Goal: Task Accomplishment & Management: Complete application form

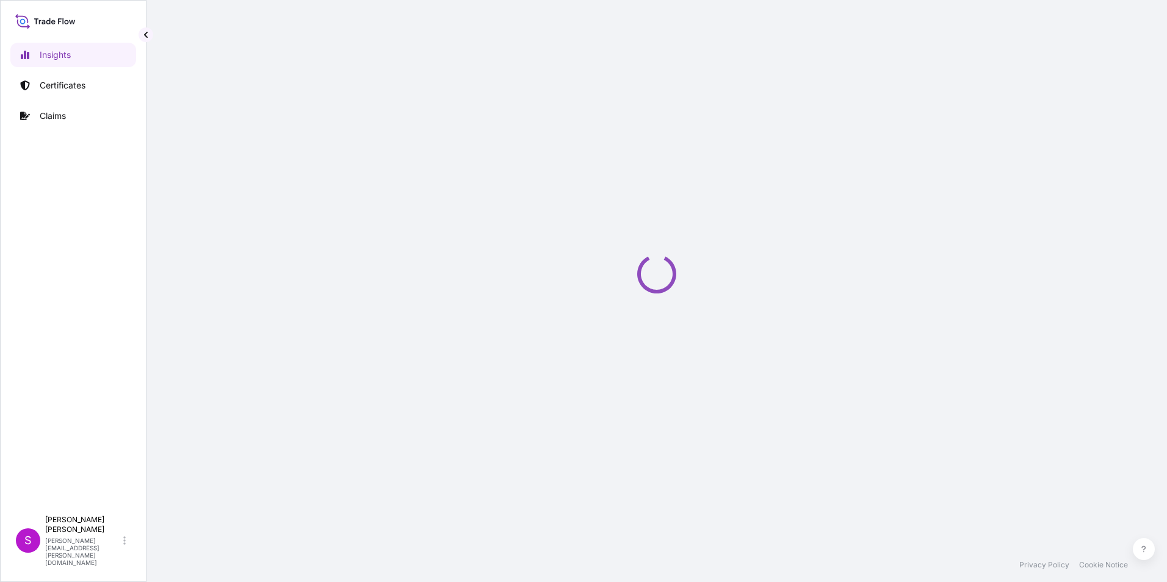
select select "2025"
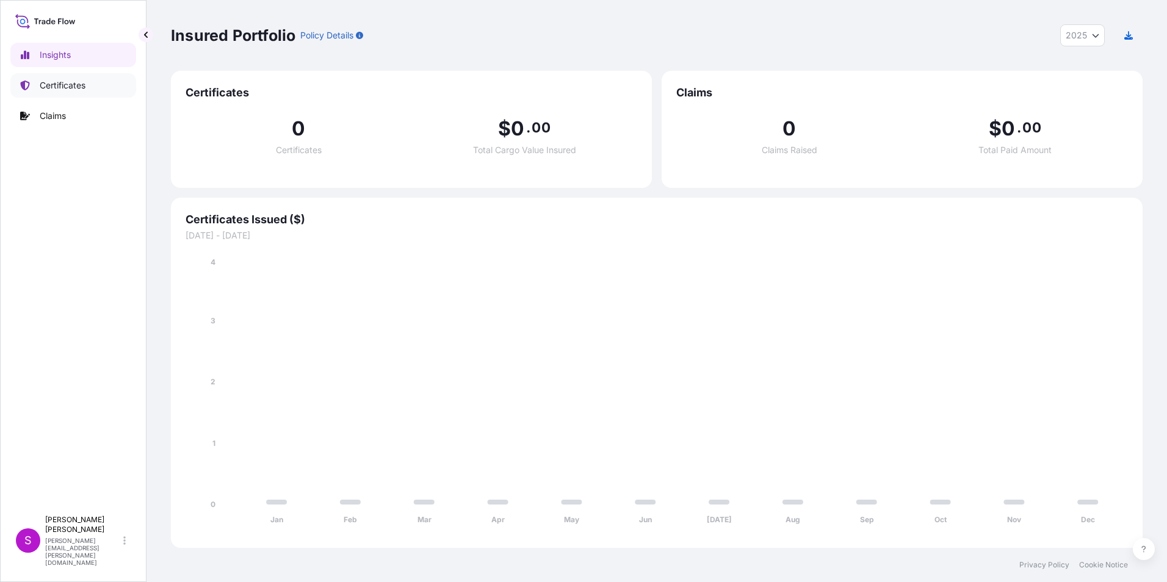
click at [80, 85] on p "Certificates" at bounding box center [63, 85] width 46 height 12
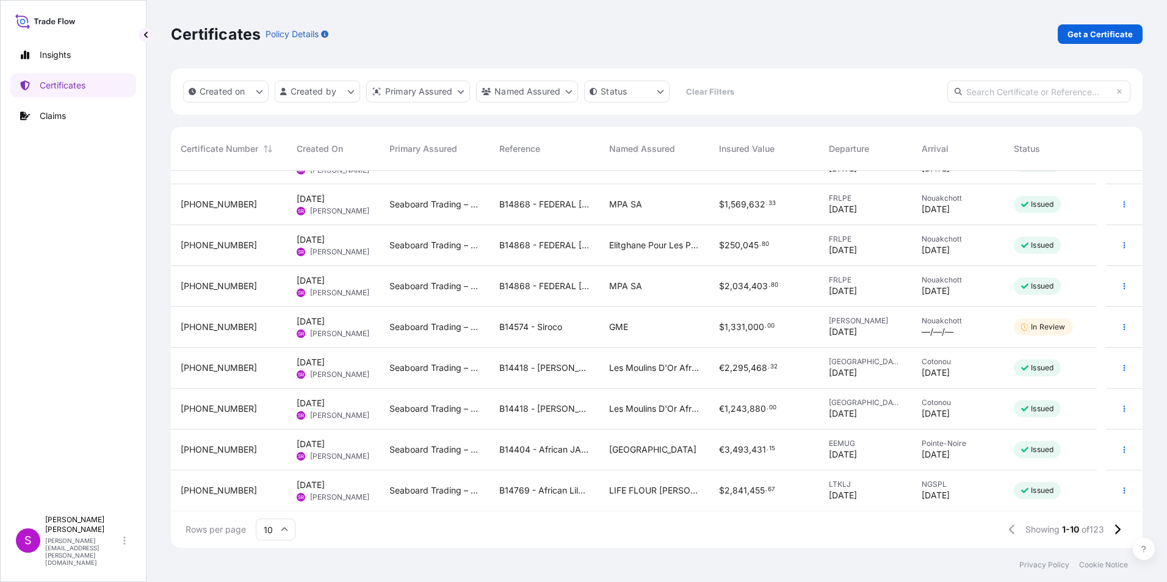
scroll to position [69, 0]
click at [1124, 488] on icon "button" at bounding box center [1125, 490] width 2 height 6
click at [1040, 489] on p "Duplicate certificate" at bounding box center [1055, 493] width 81 height 12
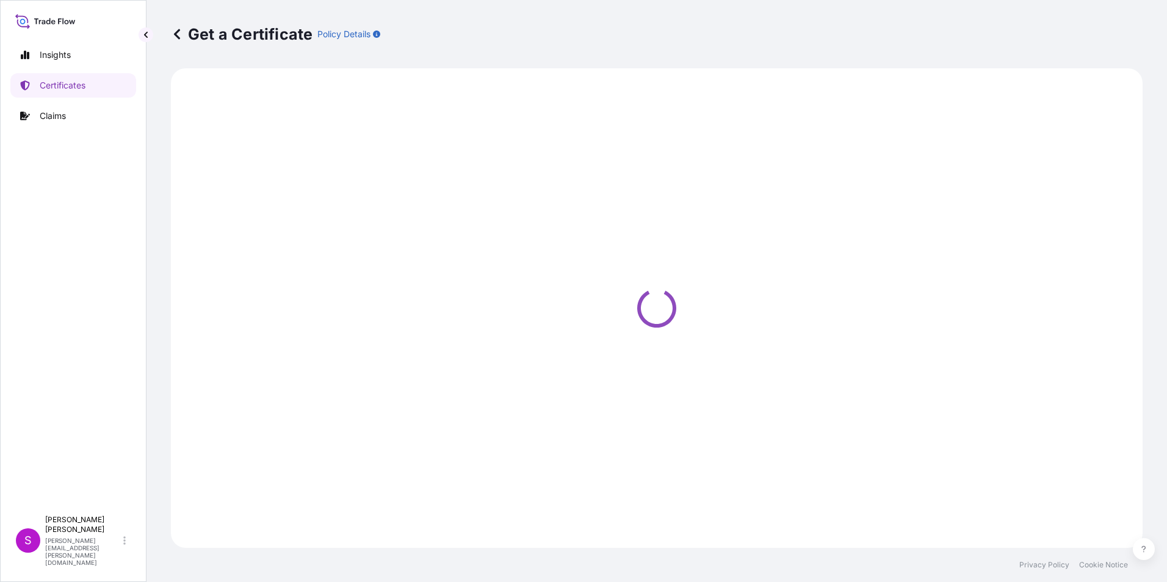
select select "Ocean Vessel"
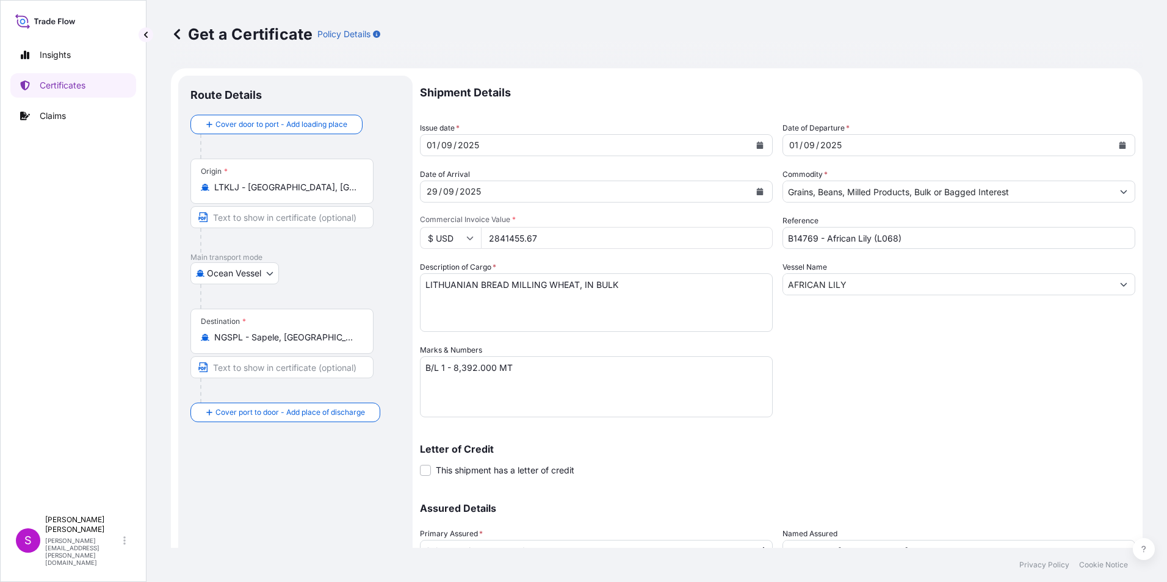
select select "31640"
click at [472, 283] on textarea "LITHUANIAN BREAD MILLING WHEAT, IN BULK" at bounding box center [596, 303] width 353 height 59
click at [482, 282] on textarea "LITHUANIAN BREAD MILLING WHEAT, IN BULK" at bounding box center [596, 303] width 353 height 59
type textarea "LITHUANIAN MILLING WHEAT, IN BULK"
drag, startPoint x: 542, startPoint y: 239, endPoint x: 360, endPoint y: 201, distance: 185.7
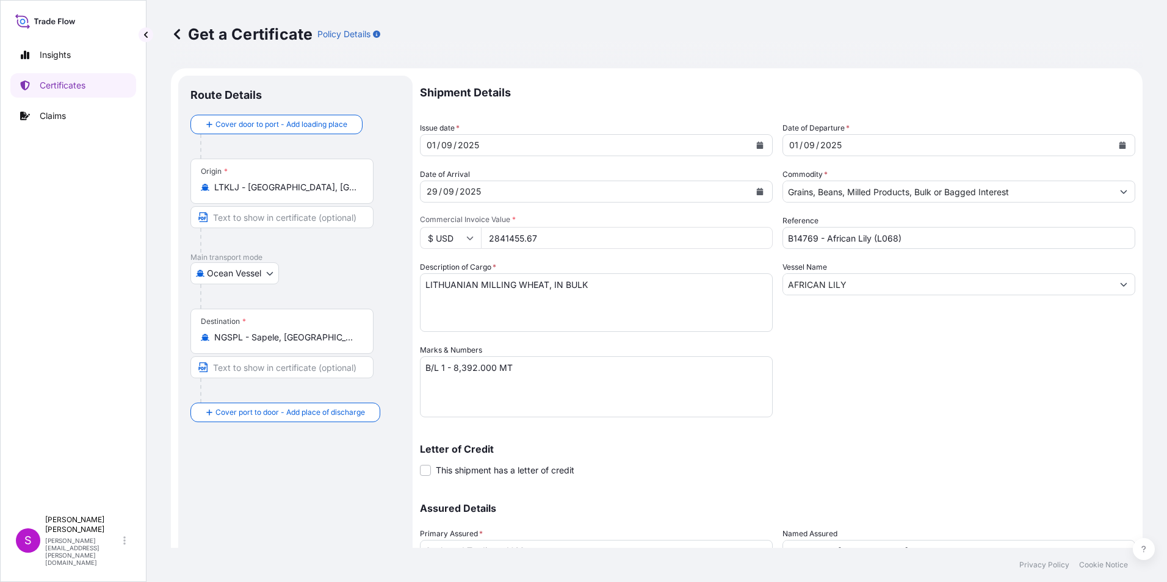
click at [360, 201] on form "Route Details Cover door to port - Add loading place Place of loading Road / [G…" at bounding box center [657, 360] width 972 height 584
type input "3219210.50"
click at [443, 231] on input "$ USD" at bounding box center [450, 238] width 61 height 22
click at [451, 272] on div "€ EUR" at bounding box center [450, 271] width 51 height 23
type input "€ EUR"
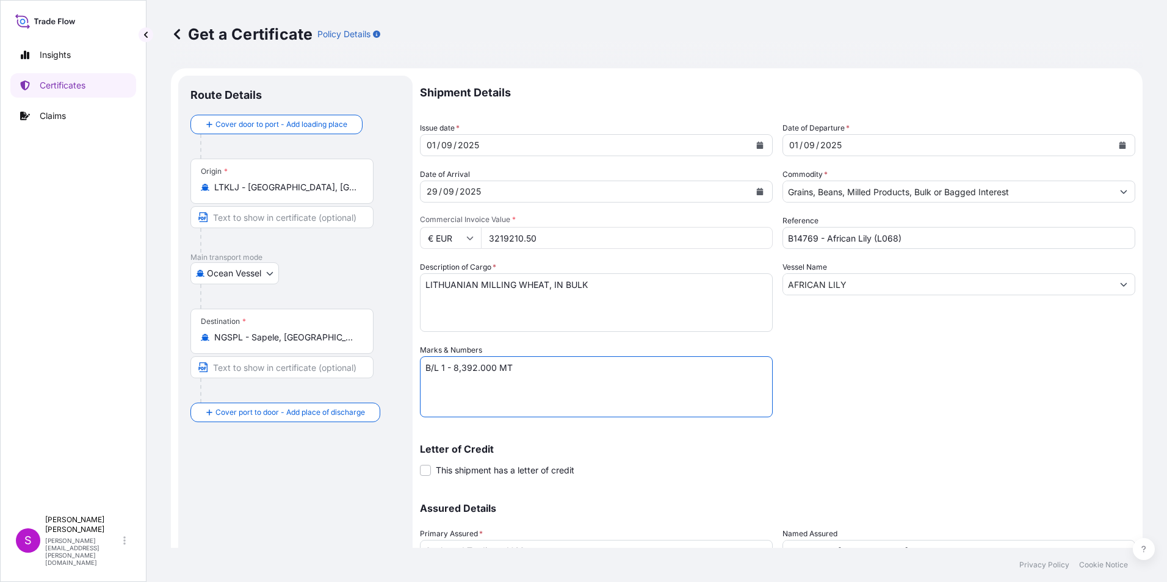
drag, startPoint x: 446, startPoint y: 375, endPoint x: 446, endPoint y: 361, distance: 14.1
click at [445, 373] on textarea "B/L 1 - 8,392.000 MT" at bounding box center [596, 387] width 353 height 61
click at [455, 368] on textarea "B/L 1 - 8,392.000 MT" at bounding box center [596, 387] width 353 height 61
type textarea "B/L 2 - 12,245.000MT"
click at [432, 187] on div "29" at bounding box center [432, 191] width 13 height 15
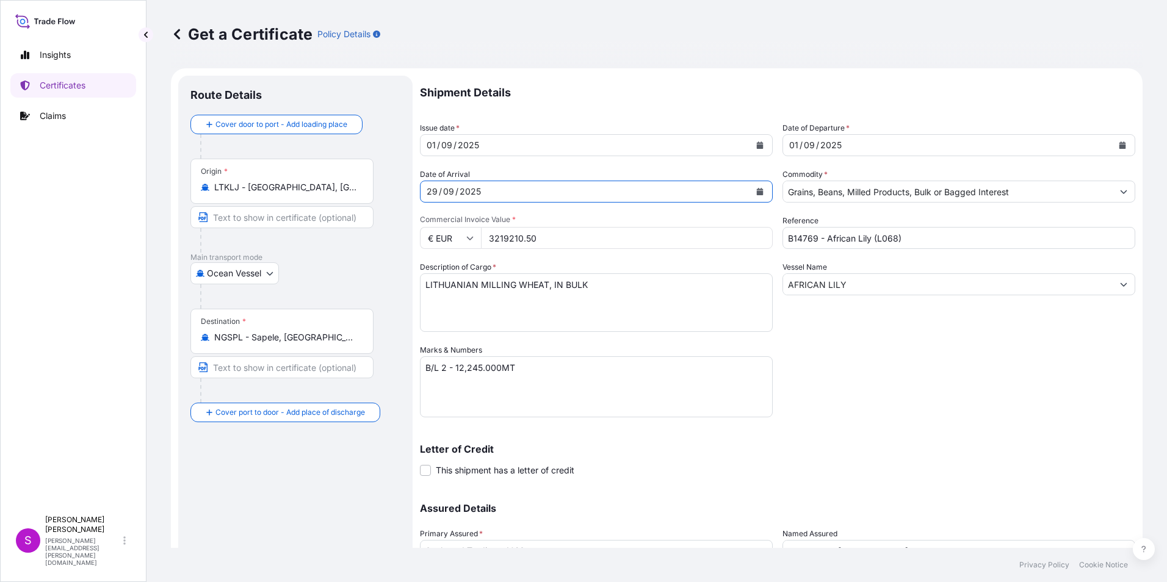
click at [757, 194] on icon "Calendar" at bounding box center [760, 191] width 7 height 7
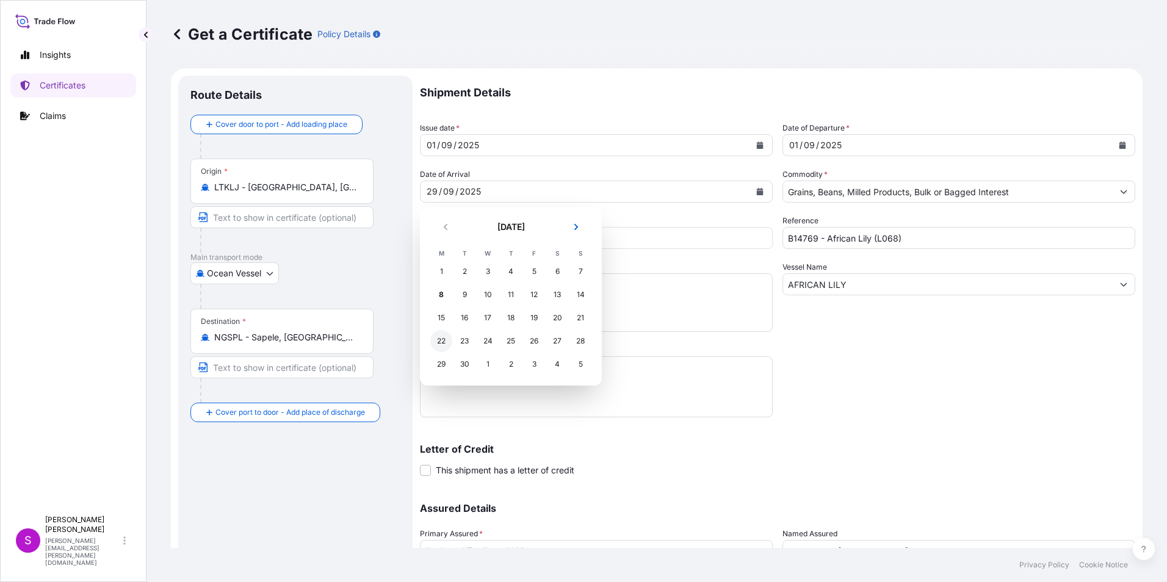
click at [442, 339] on div "22" at bounding box center [441, 341] width 22 height 22
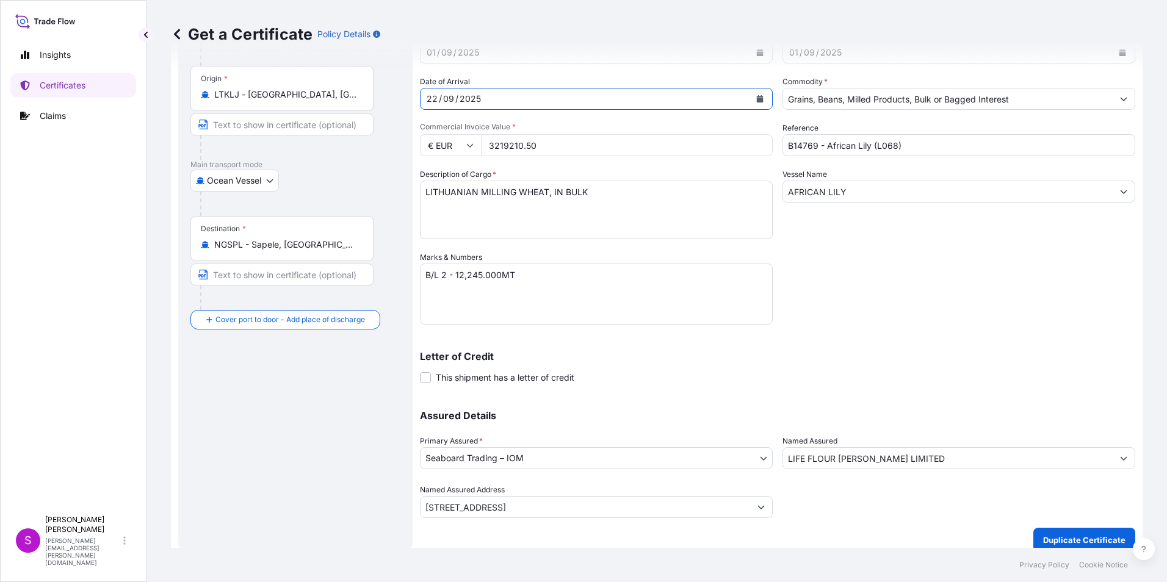
scroll to position [104, 0]
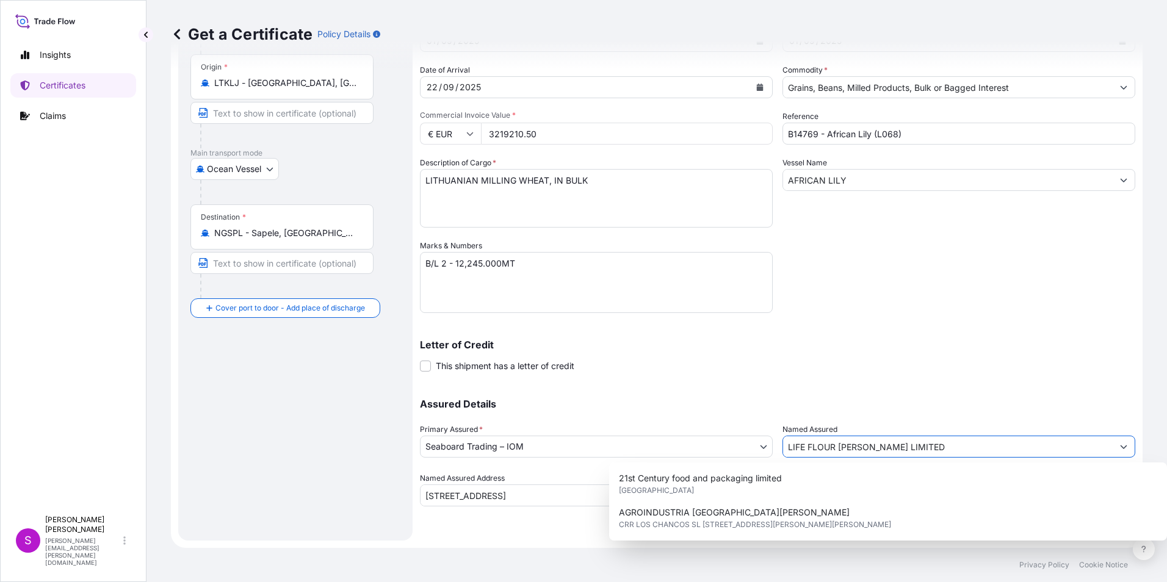
drag, startPoint x: 912, startPoint y: 449, endPoint x: 737, endPoint y: 449, distance: 175.2
click at [737, 449] on div "Assured Details Primary Assured * Seaboard Trading – IOM Seaboard Trading – IOM…" at bounding box center [778, 446] width 716 height 122
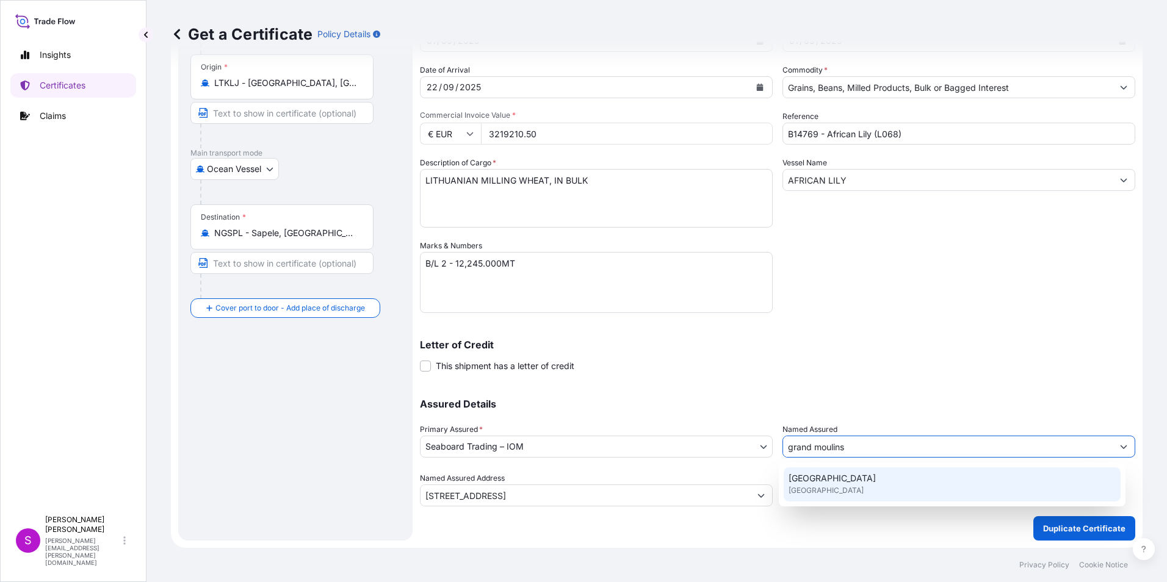
click at [856, 480] on span "[GEOGRAPHIC_DATA]" at bounding box center [832, 479] width 87 height 12
type input "[GEOGRAPHIC_DATA]"
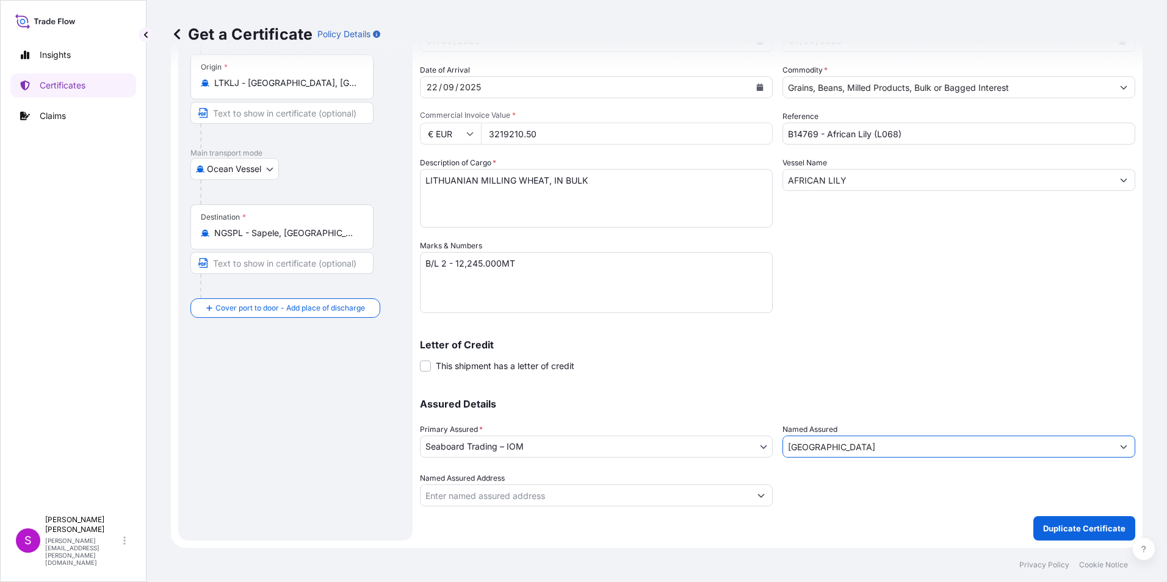
type input "[GEOGRAPHIC_DATA]"
click at [843, 508] on div "Shipment Details Issue date * [DATE] Date of Departure * [DATE] Date of Arrival…" at bounding box center [778, 256] width 716 height 570
click at [458, 492] on input "Named Assured Address" at bounding box center [586, 496] width 330 height 22
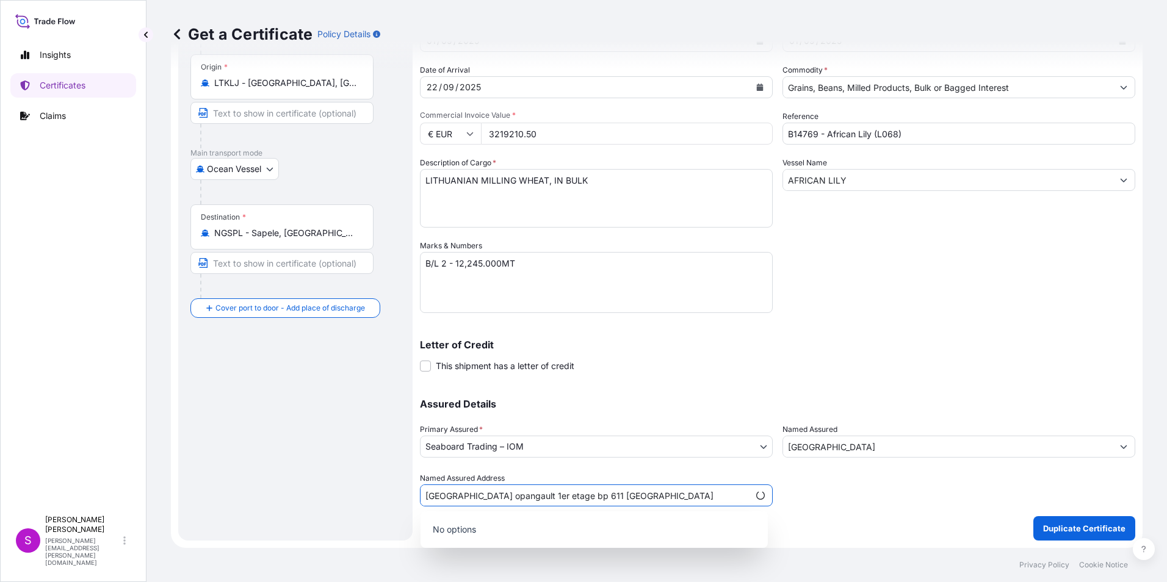
scroll to position [0, 36]
click at [438, 495] on input "[GEOGRAPHIC_DATA] opangault 1er etage bp 611 [GEOGRAPHIC_DATA]" at bounding box center [586, 496] width 330 height 22
click at [466, 494] on input "ummeuble [GEOGRAPHIC_DATA] opangault 1er etage bp 611 [GEOGRAPHIC_DATA]" at bounding box center [586, 496] width 330 height 22
drag, startPoint x: 498, startPoint y: 496, endPoint x: 521, endPoint y: 496, distance: 23.2
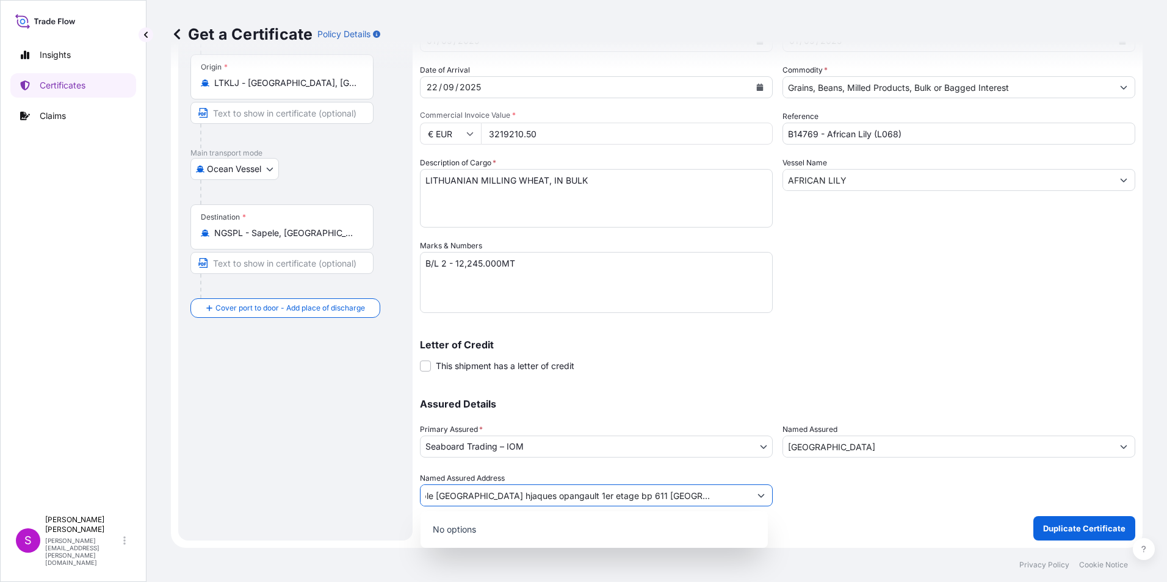
click at [499, 496] on input "ummeuble [GEOGRAPHIC_DATA] hjaques opangault 1er etage bp 611 [GEOGRAPHIC_DATA]" at bounding box center [586, 496] width 330 height 22
drag, startPoint x: 529, startPoint y: 499, endPoint x: 582, endPoint y: 485, distance: 54.9
click at [529, 499] on input "ummeuble [GEOGRAPHIC_DATA] hjaques opangault 1er etage bp 611 oninte noire congo" at bounding box center [586, 496] width 330 height 22
click at [562, 497] on input "ummeuble [GEOGRAPHIC_DATA][PERSON_NAME] opangault 1er etage bp 611 oninte noire…" at bounding box center [586, 496] width 330 height 22
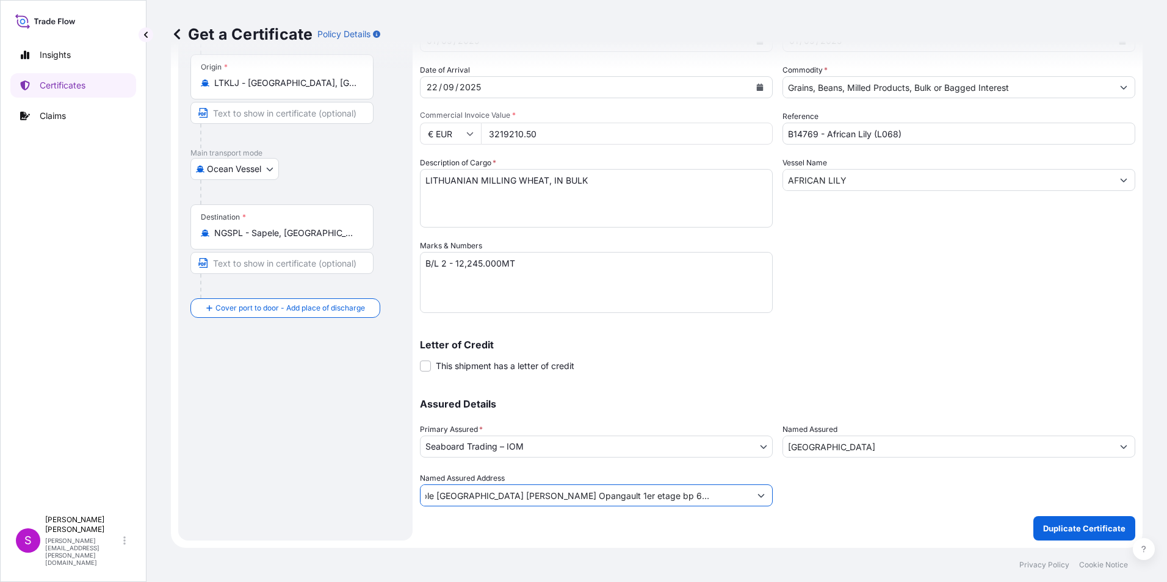
click at [614, 497] on input "ummeuble [GEOGRAPHIC_DATA] [PERSON_NAME] Opangault 1er etage bp 611 oninte noir…" at bounding box center [586, 496] width 330 height 22
click at [623, 496] on input "ummeuble [GEOGRAPHIC_DATA] [PERSON_NAME] Opangault 1ER etage bp 611 oninte noir…" at bounding box center [586, 496] width 330 height 22
click at [648, 499] on input "ummeuble [GEOGRAPHIC_DATA] [PERSON_NAME] Opangault 1ER Etage bp 611 oninte noir…" at bounding box center [586, 496] width 330 height 22
click at [678, 496] on input "ummeuble [GEOGRAPHIC_DATA] [PERSON_NAME] Opangault 1ER Etage BP 611 oninte noir…" at bounding box center [586, 496] width 330 height 22
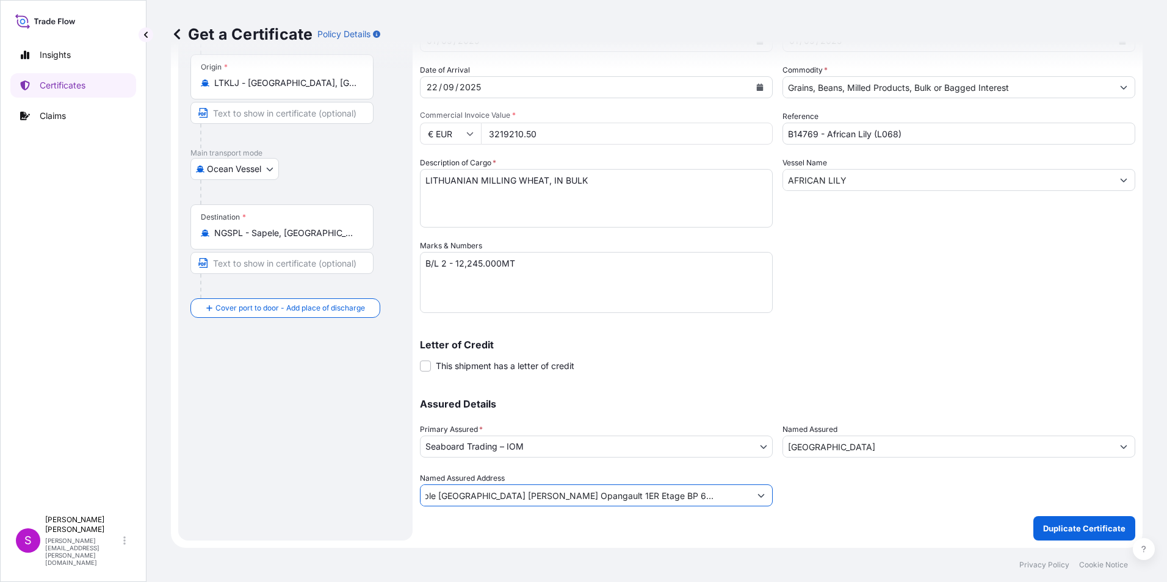
click at [674, 495] on input "ummeuble [GEOGRAPHIC_DATA] [PERSON_NAME] Opangault 1ER Etage BP 611 oninte noir…" at bounding box center [586, 496] width 330 height 22
click at [703, 495] on input "ummeuble [GEOGRAPHIC_DATA] [PERSON_NAME] Opangault 1ER Etage [GEOGRAPHIC_DATA]" at bounding box center [586, 496] width 330 height 22
click at [725, 496] on input "ummeuble [GEOGRAPHIC_DATA] [PERSON_NAME] Opangault 1ER Etage [GEOGRAPHIC_DATA]" at bounding box center [586, 496] width 330 height 22
click at [451, 490] on input "ummeuble [GEOGRAPHIC_DATA] [PERSON_NAME] Opangault 1ER Etage [GEOGRAPHIC_DATA]" at bounding box center [586, 496] width 330 height 22
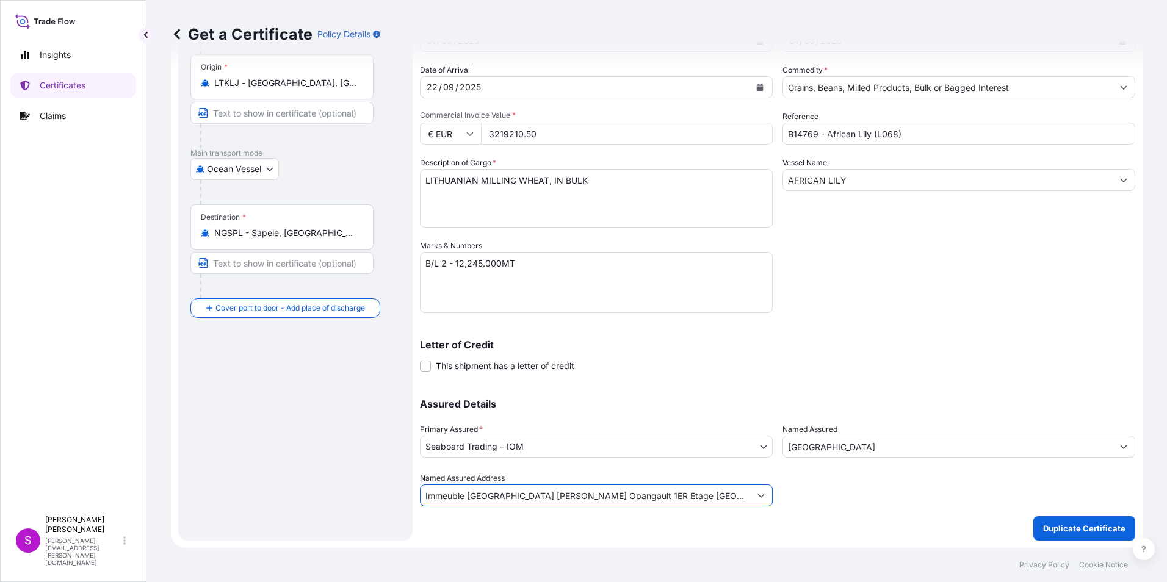
type input "Immeuble [GEOGRAPHIC_DATA] [PERSON_NAME] Opangault 1ER Etage [GEOGRAPHIC_DATA]"
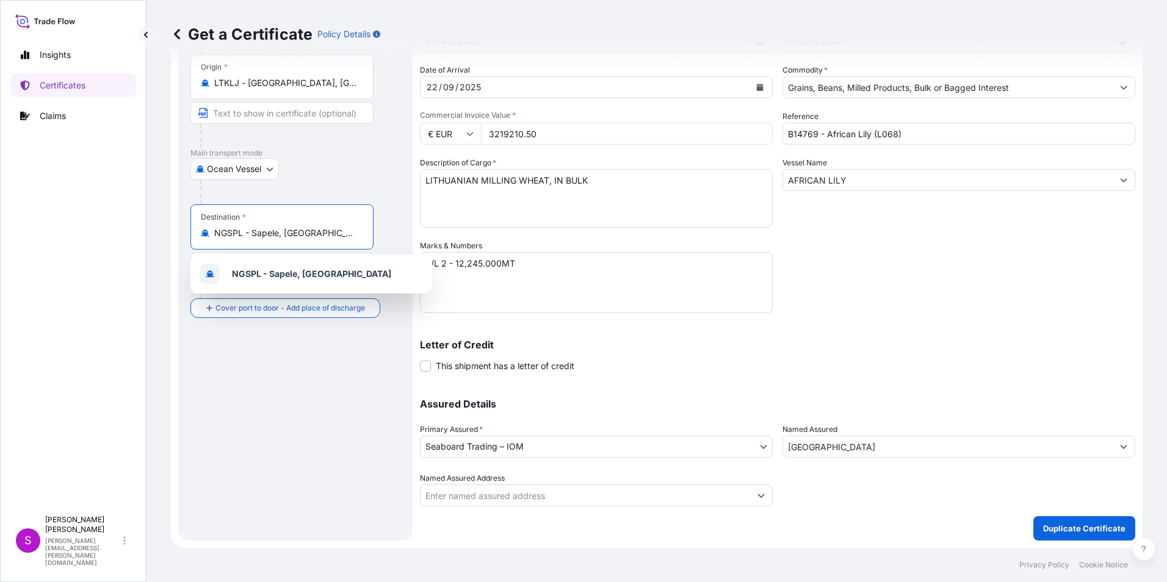
drag, startPoint x: 328, startPoint y: 231, endPoint x: 201, endPoint y: 238, distance: 127.8
click at [201, 238] on div "NGSPL - Sapele, [GEOGRAPHIC_DATA]" at bounding box center [282, 233] width 162 height 12
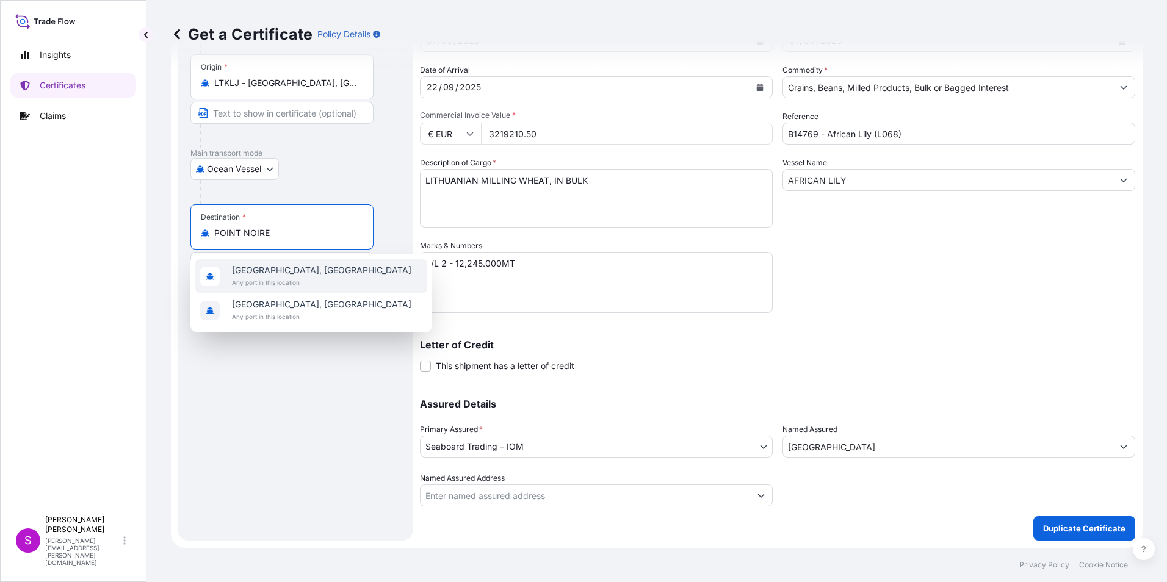
click at [306, 273] on span "[GEOGRAPHIC_DATA], [GEOGRAPHIC_DATA]" at bounding box center [321, 270] width 179 height 12
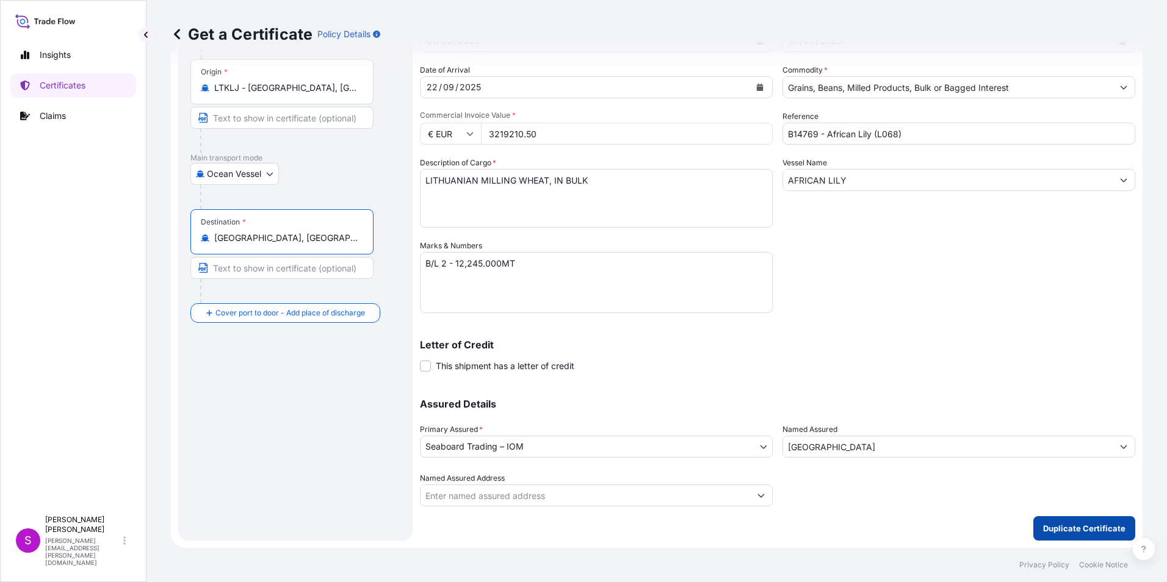
type input "[GEOGRAPHIC_DATA], [GEOGRAPHIC_DATA]"
click at [1043, 524] on p "Duplicate Certificate" at bounding box center [1084, 529] width 82 height 12
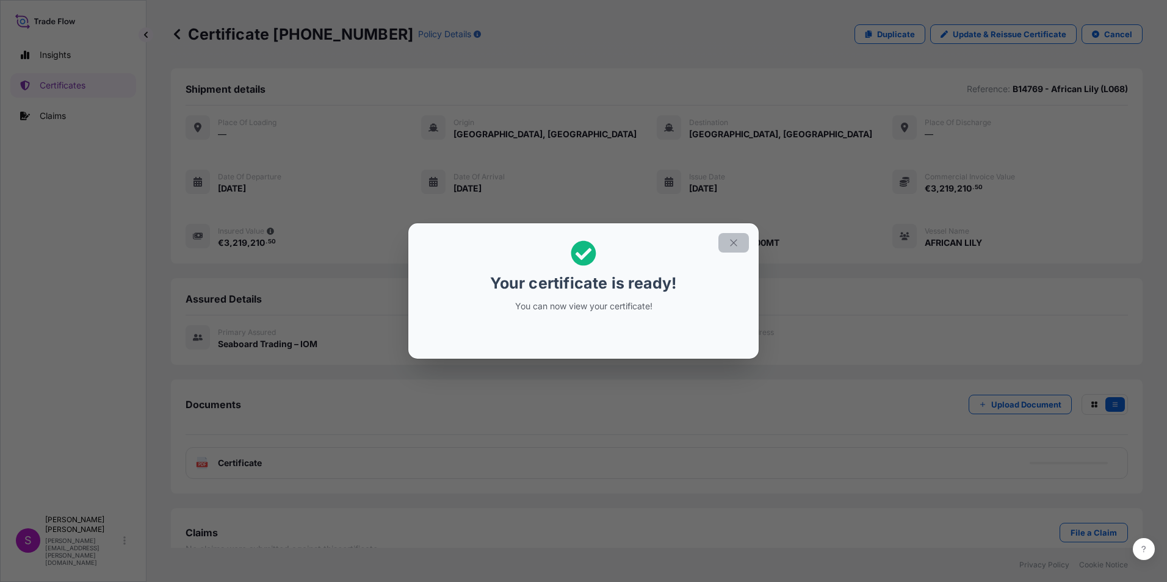
click at [731, 242] on icon "button" at bounding box center [733, 242] width 11 height 11
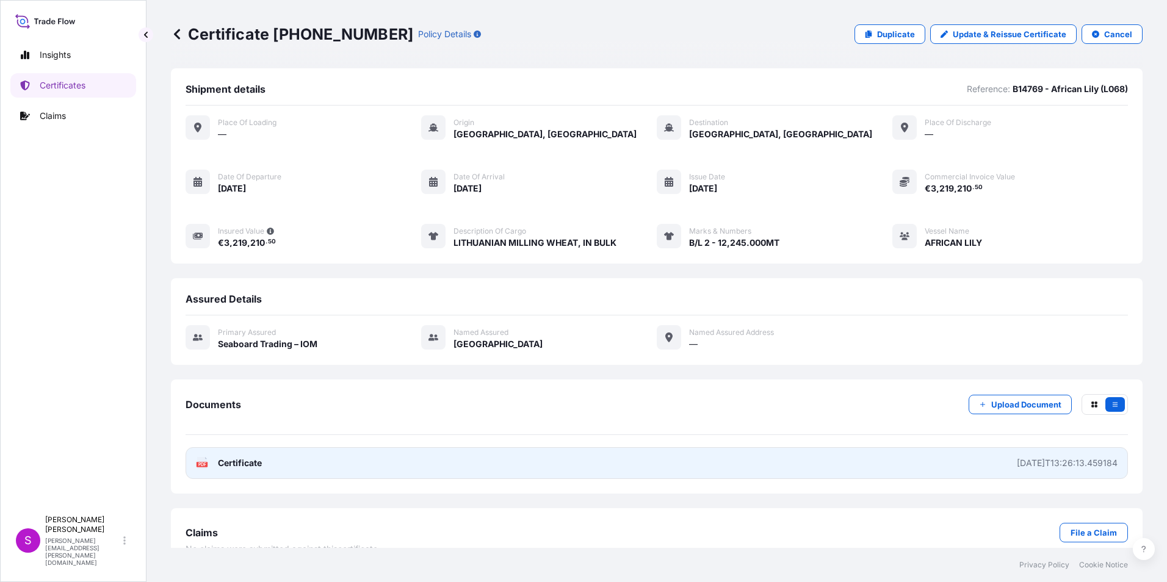
click at [505, 462] on link "PDF Certificate [DATE]T13:26:13.459184" at bounding box center [657, 464] width 943 height 32
